Goal: Task Accomplishment & Management: Use online tool/utility

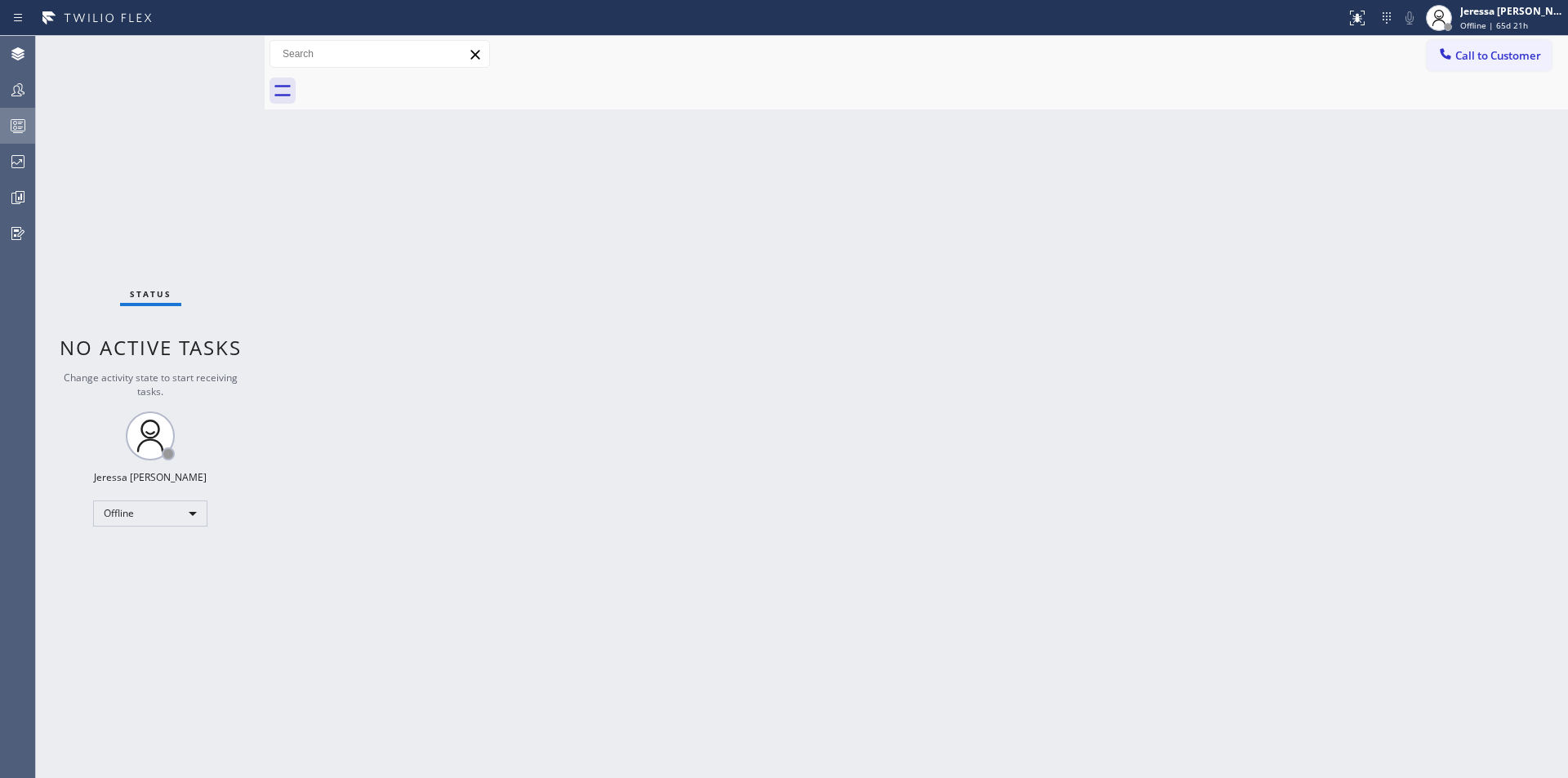
click at [23, 130] on icon at bounding box center [18, 126] width 20 height 20
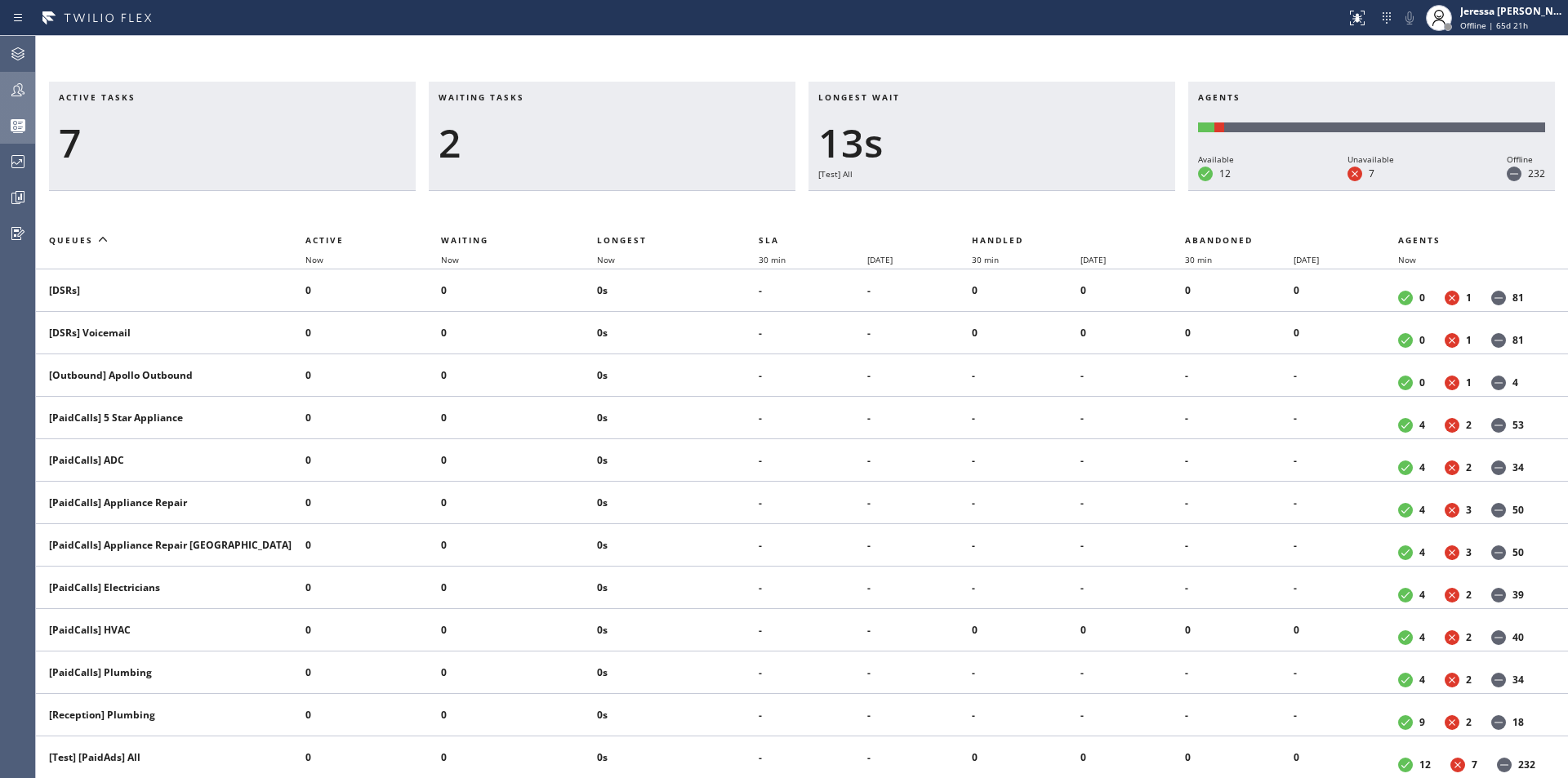
click at [26, 89] on icon at bounding box center [18, 90] width 20 height 20
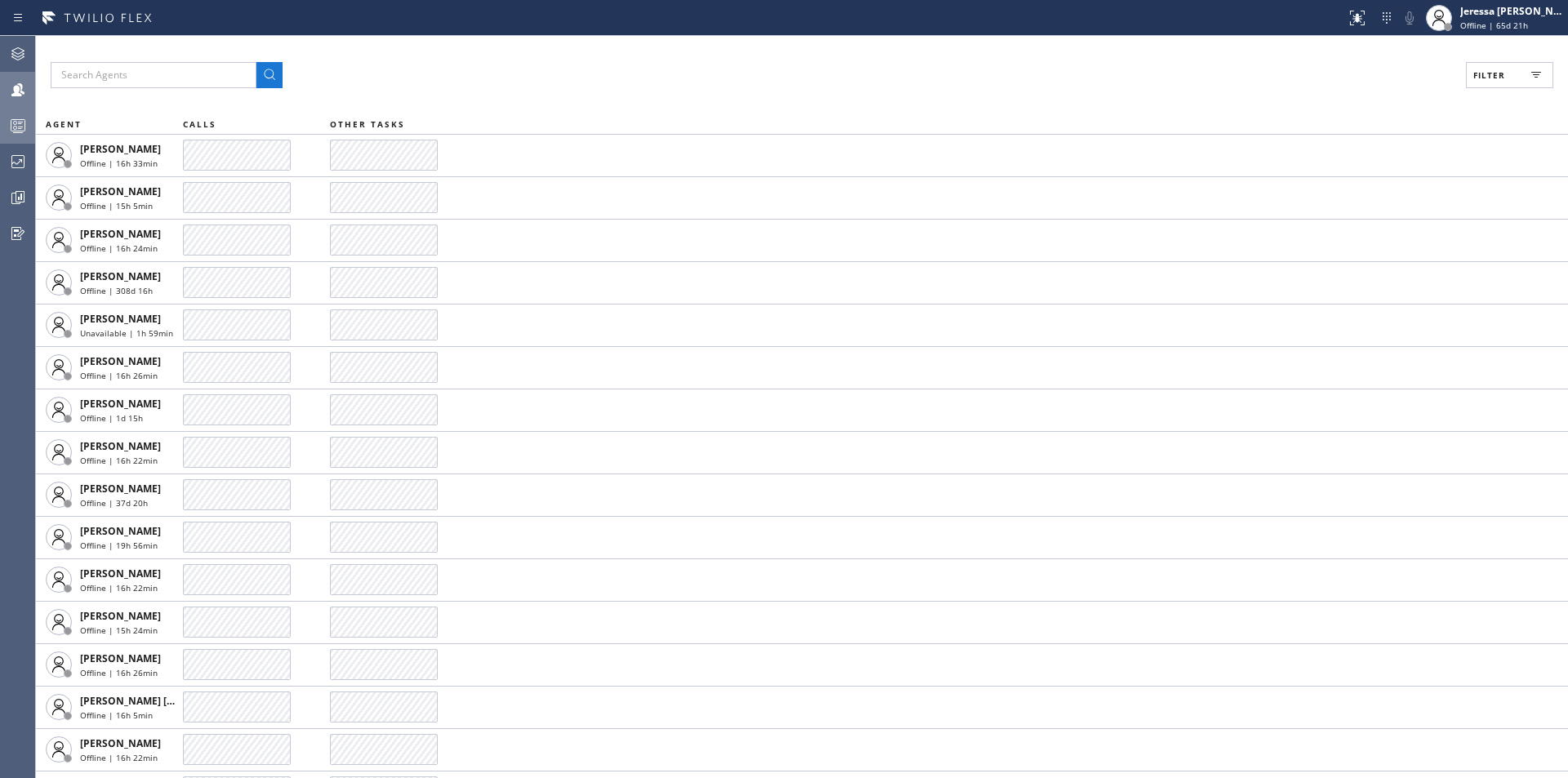
click at [1482, 75] on span "Filter" at bounding box center [1488, 75] width 31 height 11
click at [1374, 191] on label "Available" at bounding box center [1447, 193] width 215 height 14
click at [1340, 191] on input "Available" at bounding box center [1330, 192] width 20 height 20
checkbox input "true"
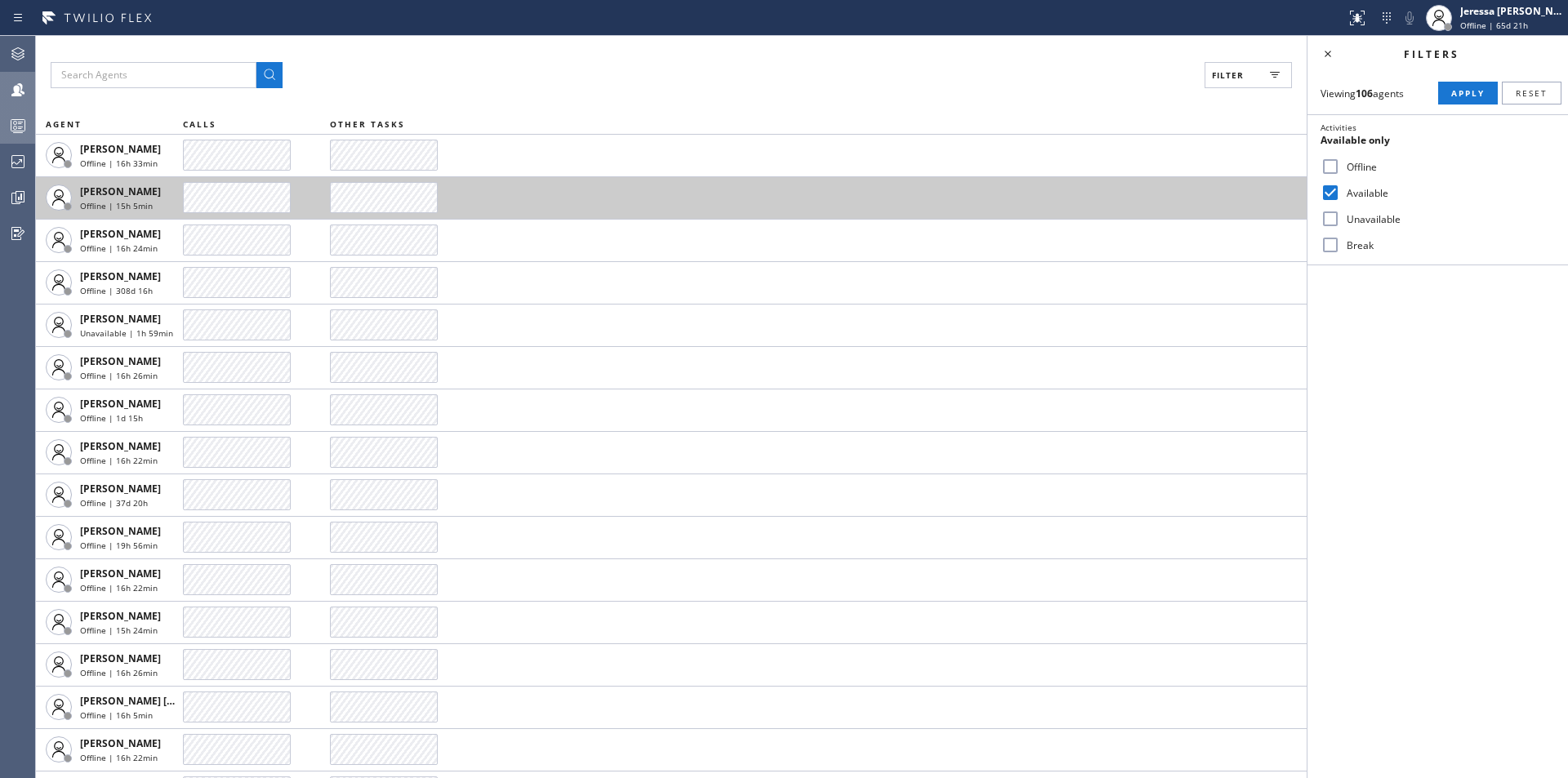
click at [1459, 92] on span "Apply" at bounding box center [1467, 93] width 33 height 11
